Goal: Task Accomplishment & Management: Manage account settings

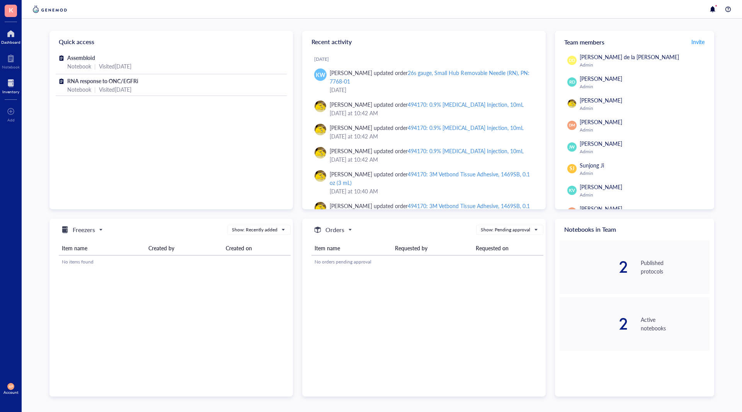
click at [12, 91] on div "Inventory" at bounding box center [10, 91] width 17 height 5
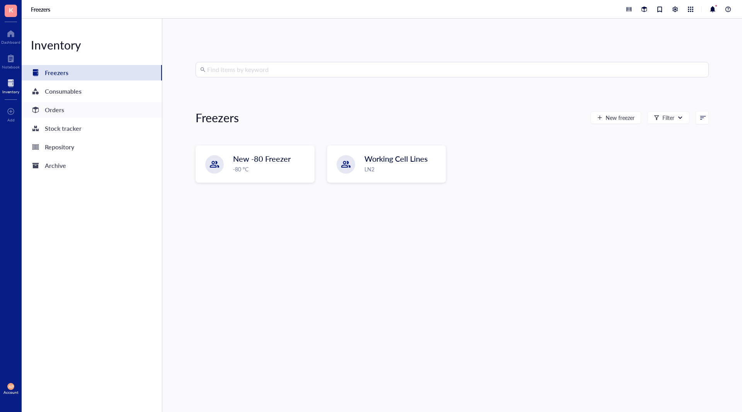
click at [103, 106] on div "Orders" at bounding box center [92, 109] width 140 height 15
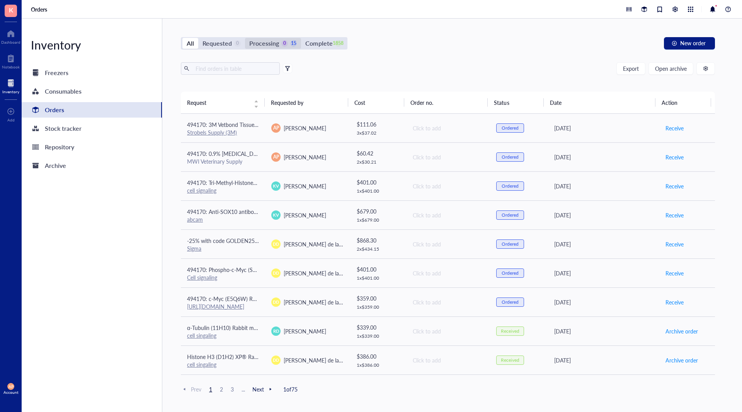
click at [282, 41] on div "0" at bounding box center [284, 43] width 7 height 7
click at [245, 38] on input "Processing 0 15" at bounding box center [245, 38] width 0 height 0
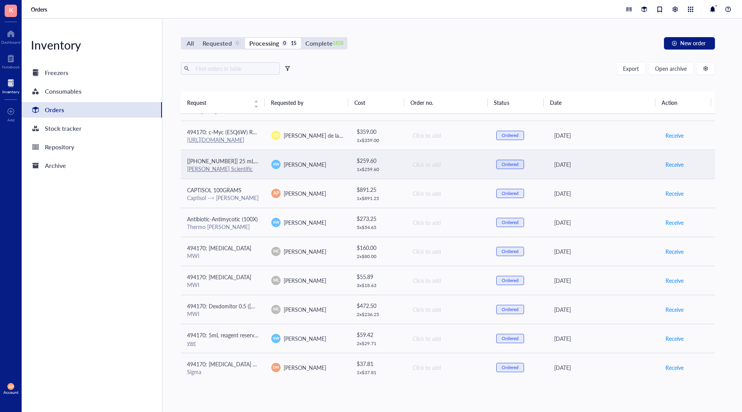
scroll to position [173, 0]
